Goal: Book appointment/travel/reservation

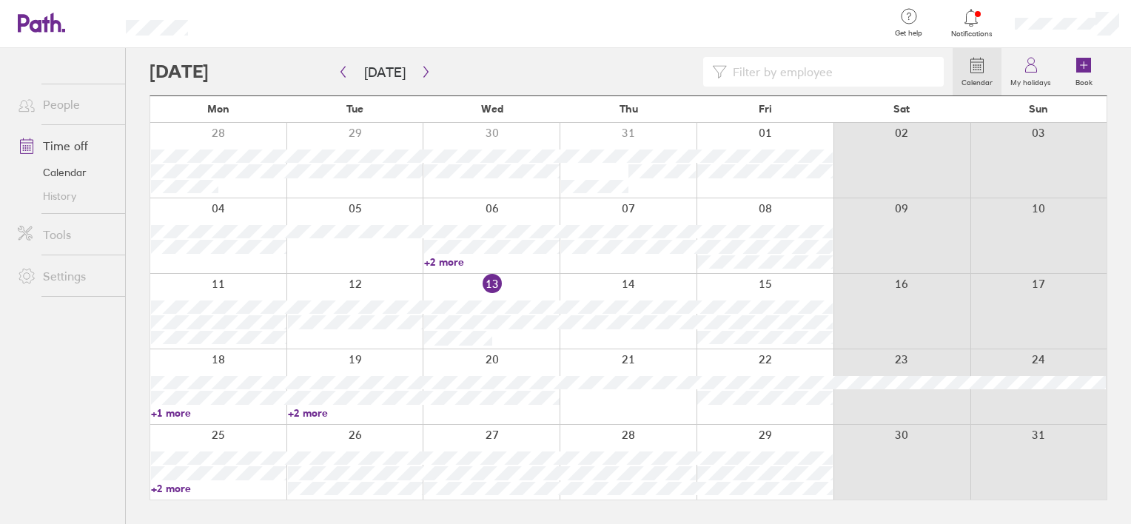
click at [444, 261] on link "+2 more" at bounding box center [491, 261] width 135 height 13
click at [456, 287] on div at bounding box center [491, 311] width 137 height 75
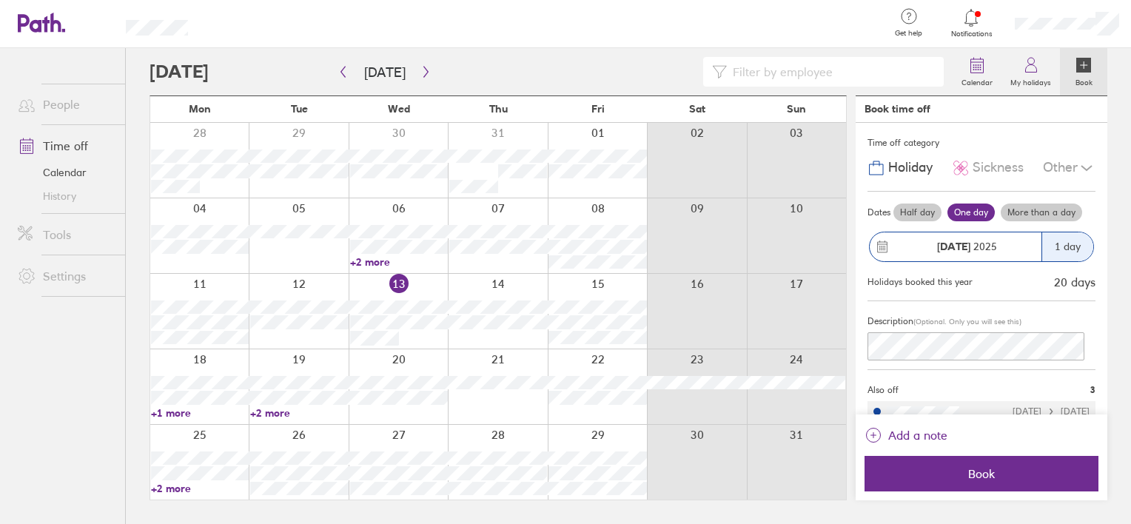
click at [412, 210] on div at bounding box center [398, 235] width 99 height 75
click at [403, 212] on div at bounding box center [398, 235] width 99 height 75
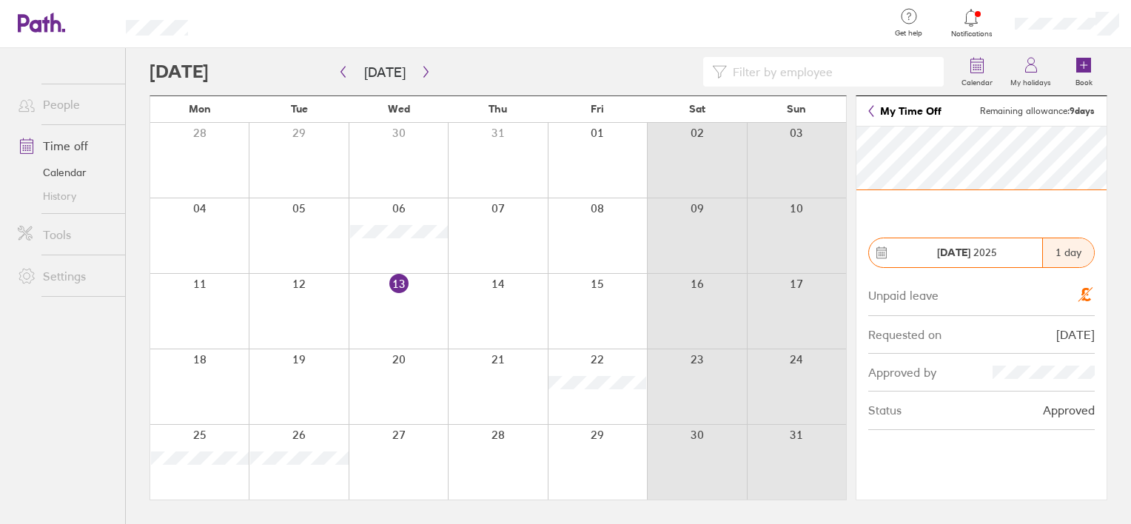
click at [414, 302] on div at bounding box center [398, 311] width 99 height 75
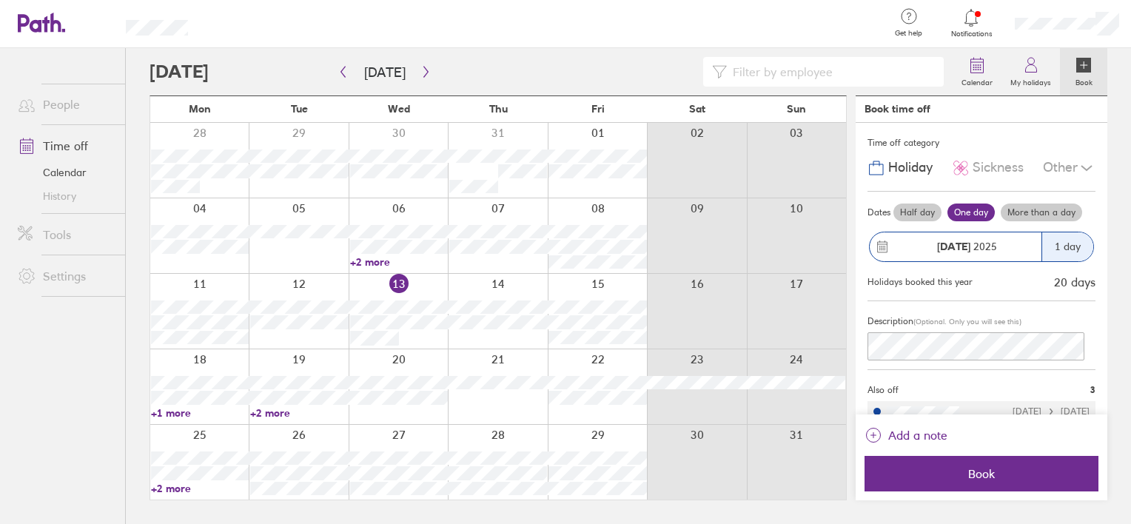
click at [417, 341] on div at bounding box center [398, 311] width 99 height 75
click at [326, 343] on div at bounding box center [298, 311] width 99 height 75
click at [410, 340] on div at bounding box center [398, 311] width 99 height 75
click at [974, 13] on icon at bounding box center [971, 18] width 18 height 18
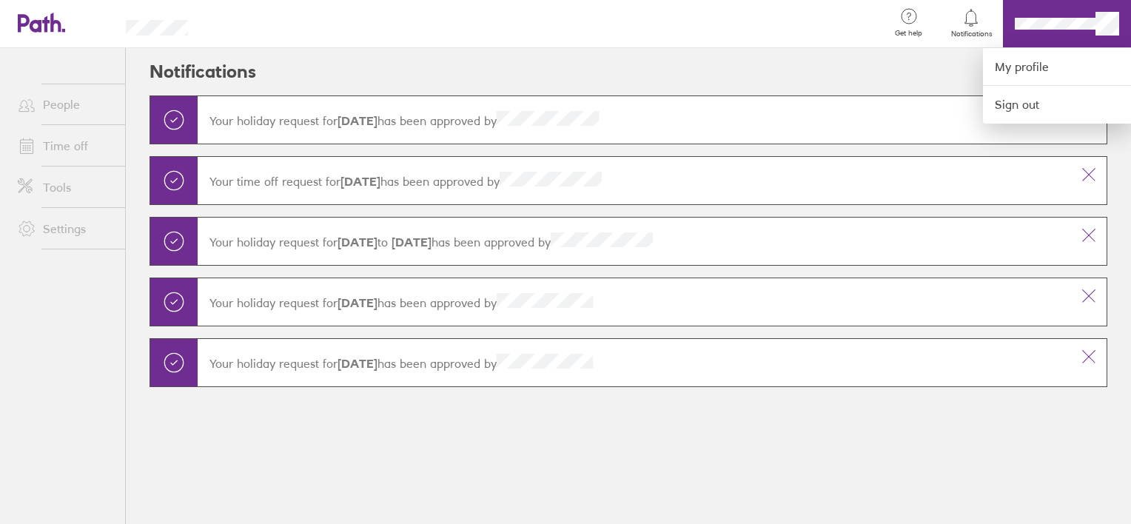
click at [809, 70] on div at bounding box center [565, 262] width 1131 height 524
